Goal: Task Accomplishment & Management: Manage account settings

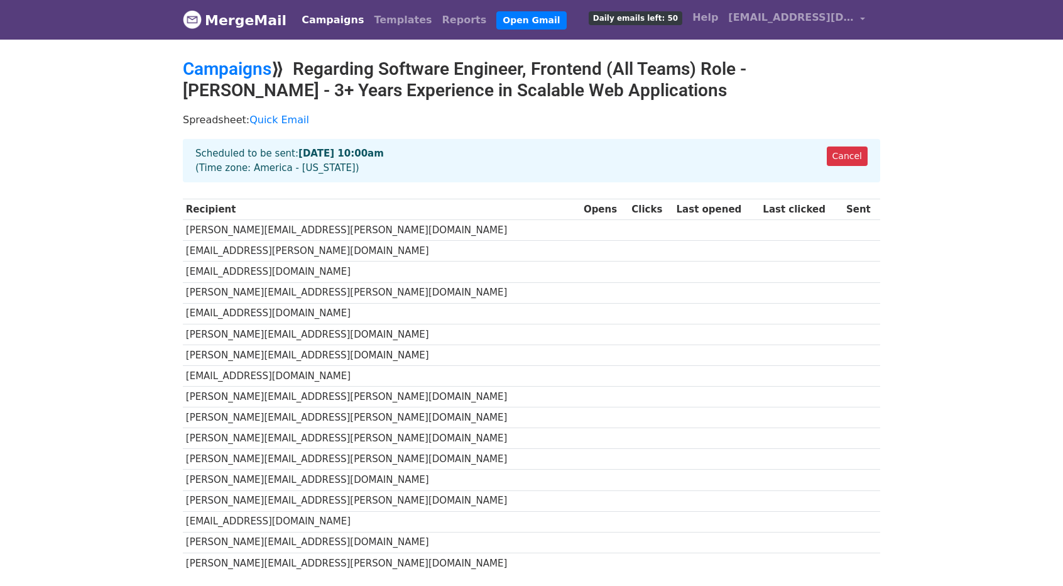
click at [253, 78] on h2 "Campaigns ⟫ Regarding Software Engineer, Frontend (All Teams) Role - Yash Bhole…" at bounding box center [532, 79] width 698 height 42
click at [252, 69] on link "Campaigns" at bounding box center [227, 68] width 89 height 21
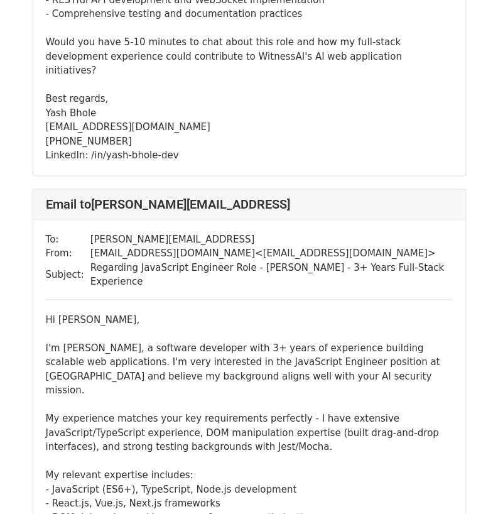
scroll to position [449, 0]
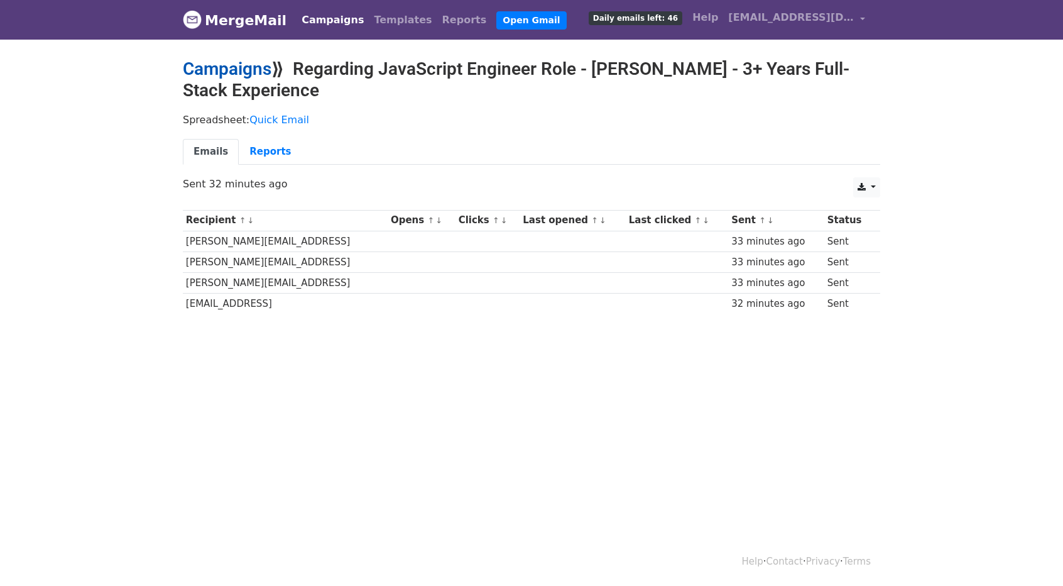
click at [250, 72] on link "Campaigns" at bounding box center [227, 68] width 89 height 21
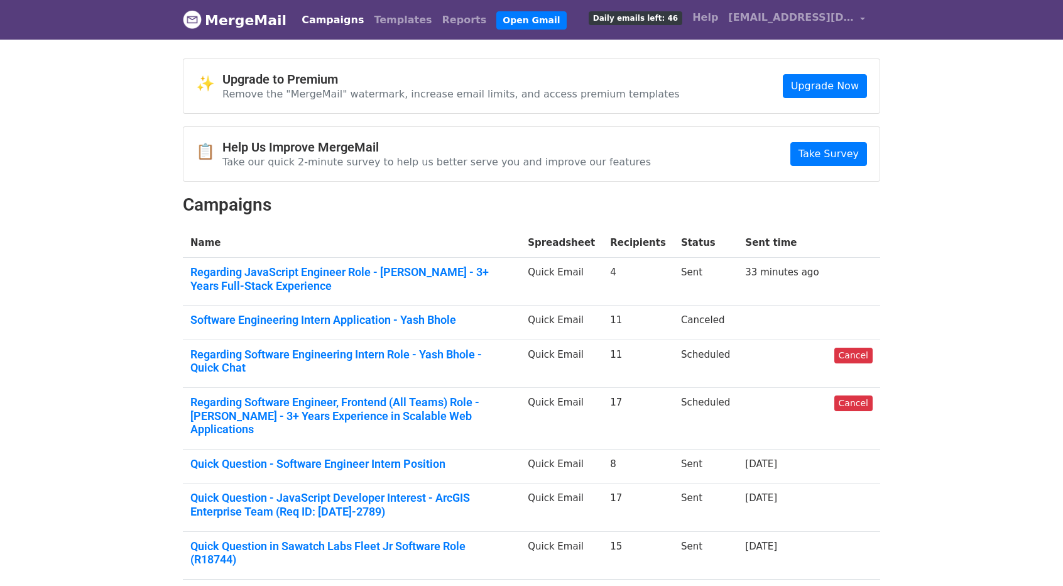
scroll to position [109, 0]
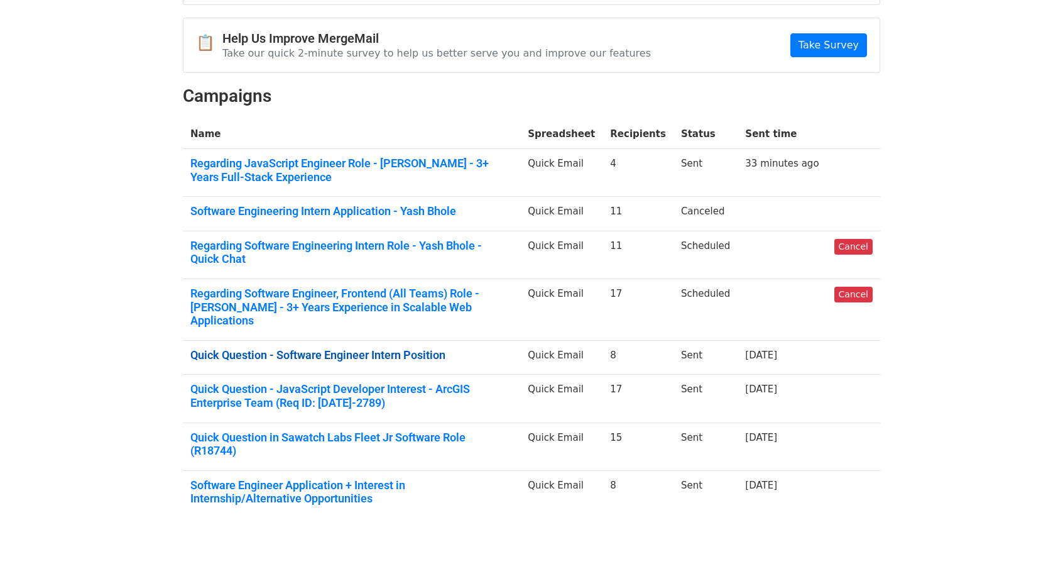
click at [327, 348] on link "Quick Question - Software Engineer Intern Position" at bounding box center [351, 355] width 322 height 14
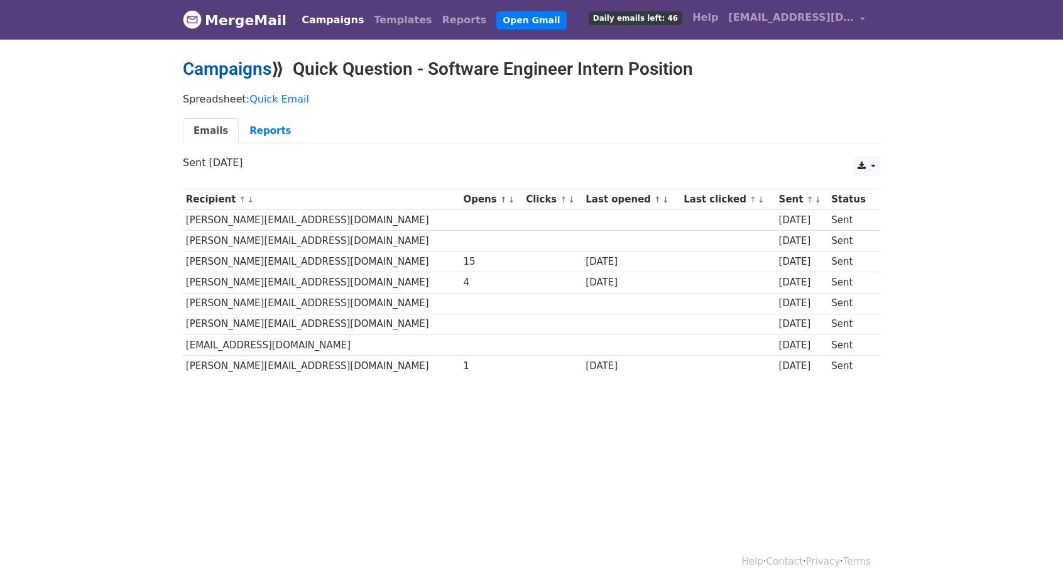
click at [245, 75] on link "Campaigns" at bounding box center [227, 68] width 89 height 21
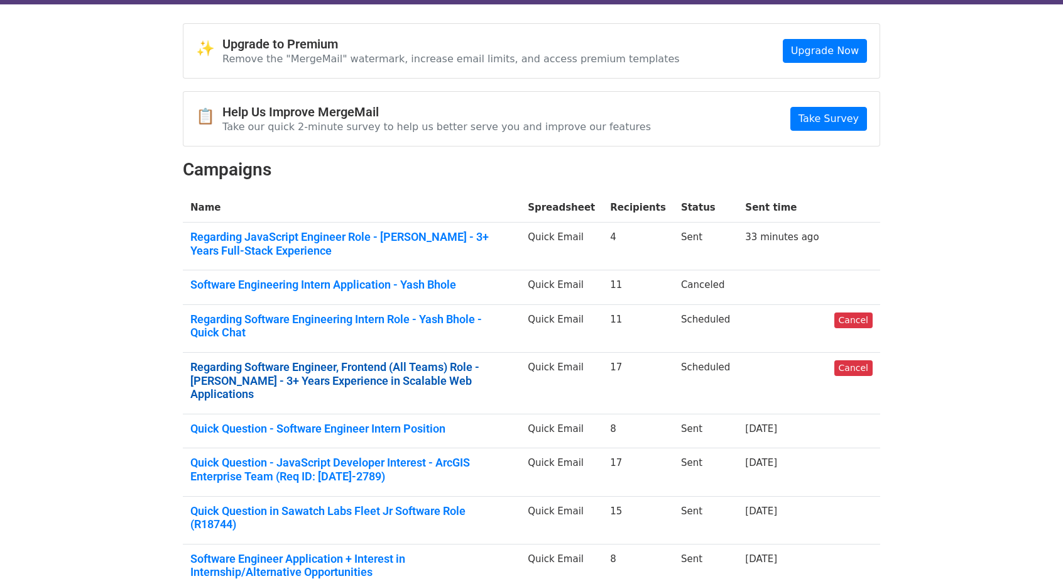
scroll to position [109, 0]
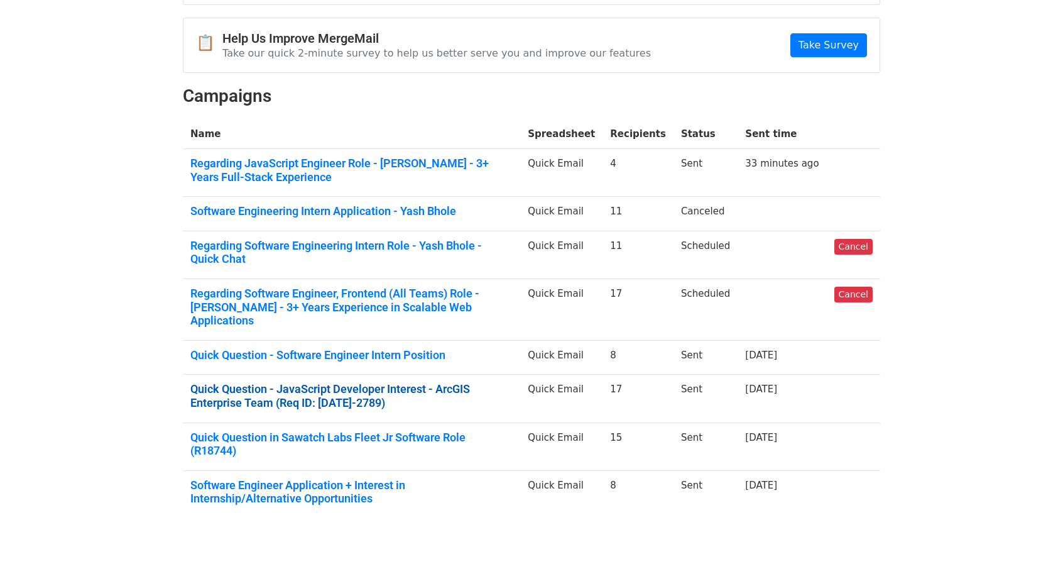
click at [385, 382] on link "Quick Question - JavaScript Developer Interest - ArcGIS Enterprise Team (Req ID…" at bounding box center [351, 395] width 322 height 27
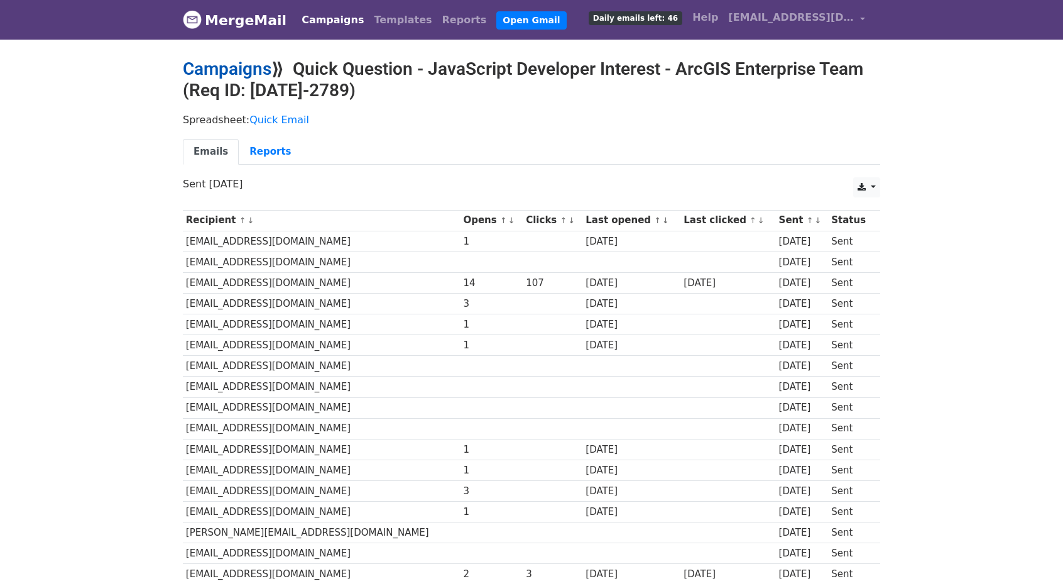
click at [234, 65] on link "Campaigns" at bounding box center [227, 68] width 89 height 21
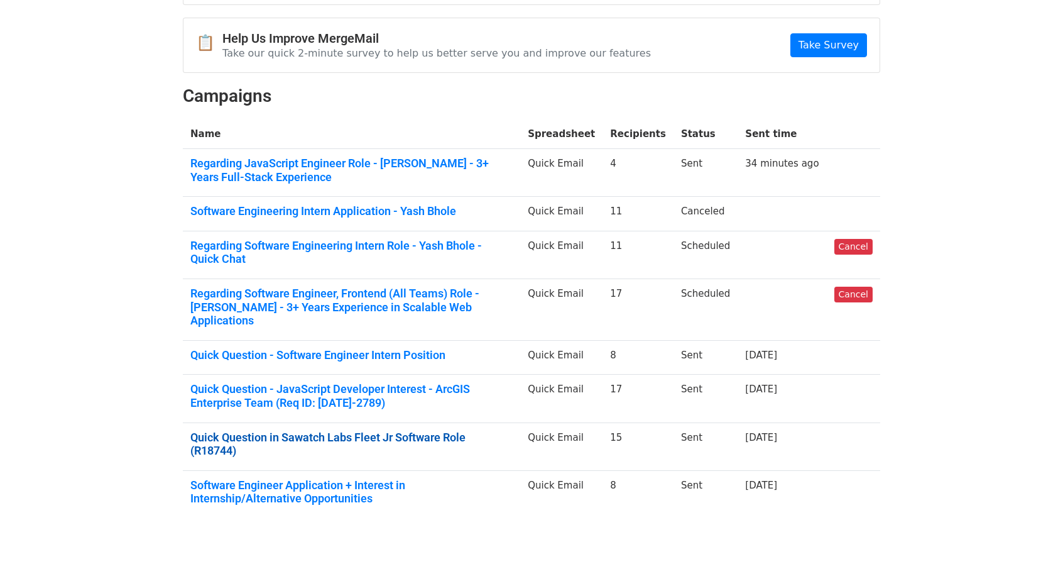
click at [243, 431] on link "Quick Question in Sawatch Labs Fleet Jr Software Role (R18744)" at bounding box center [351, 444] width 322 height 27
